Goal: Find contact information: Find contact information

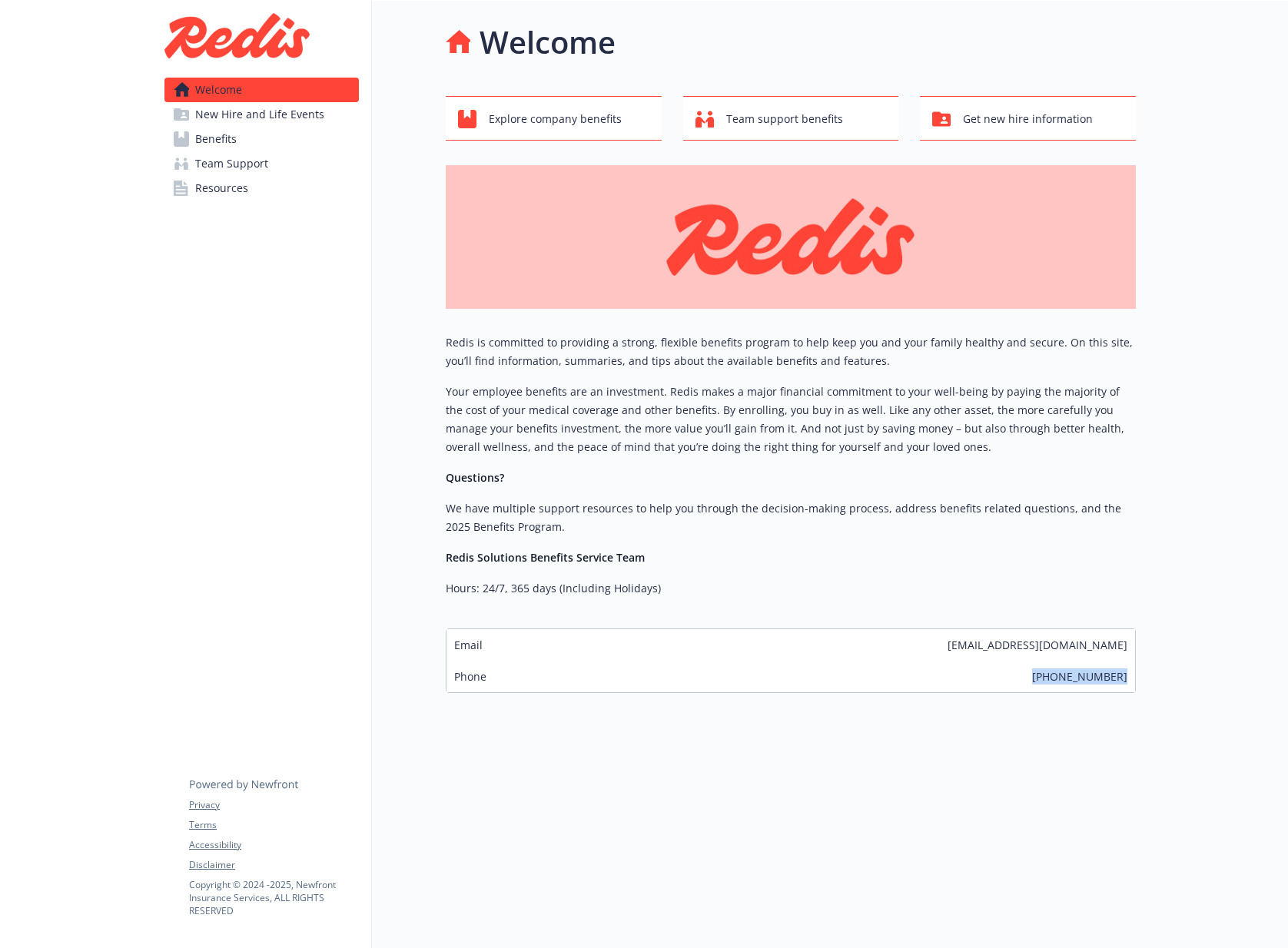
drag, startPoint x: 1044, startPoint y: 676, endPoint x: 1134, endPoint y: 685, distance: 90.4
click at [1134, 685] on div "Phone (866) 511-9006" at bounding box center [791, 676] width 689 height 32
copy span "[PHONE_NUMBER]"
